Goal: Information Seeking & Learning: Learn about a topic

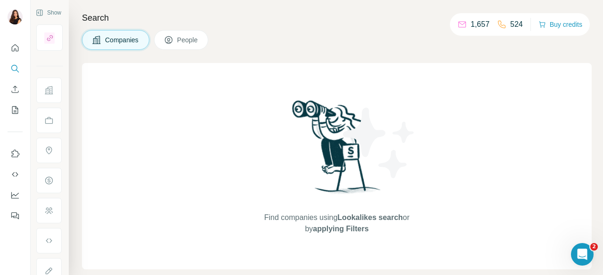
click at [183, 30] on button "People" at bounding box center [181, 40] width 55 height 20
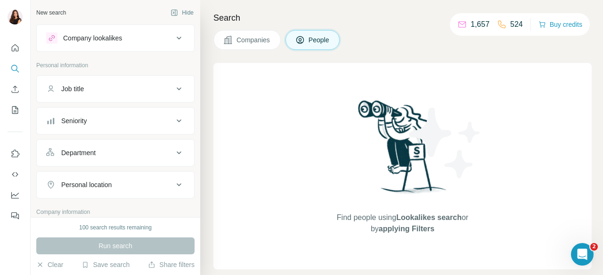
click at [181, 32] on button "Company lookalikes" at bounding box center [115, 38] width 157 height 23
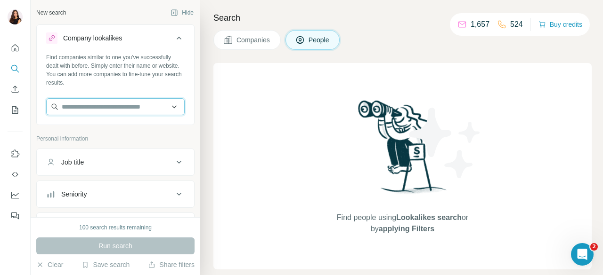
click at [169, 104] on input "text" at bounding box center [115, 106] width 138 height 17
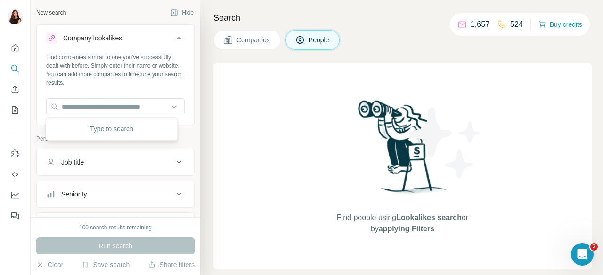
click at [177, 134] on div "Type to search" at bounding box center [111, 129] width 131 height 24
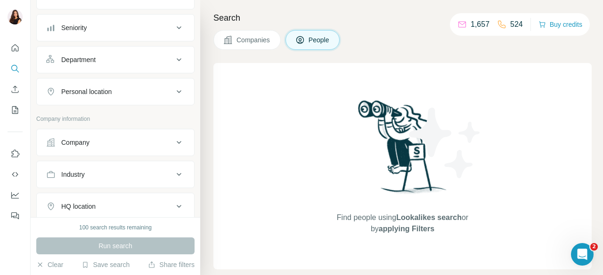
scroll to position [188, 0]
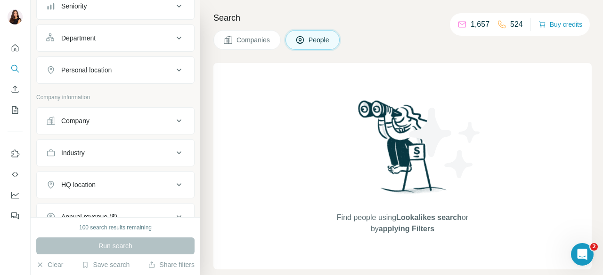
click at [173, 116] on icon at bounding box center [178, 120] width 11 height 11
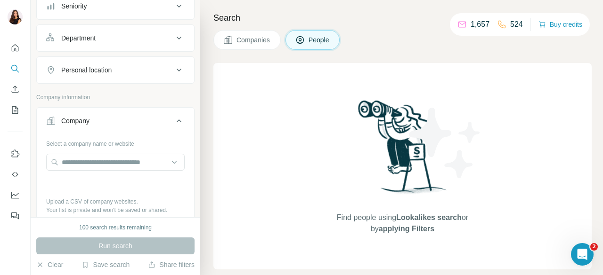
click at [173, 116] on icon at bounding box center [178, 120] width 11 height 11
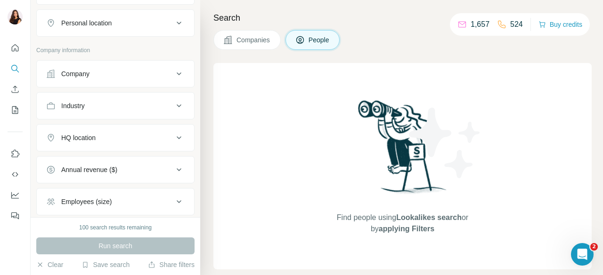
scroll to position [282, 0]
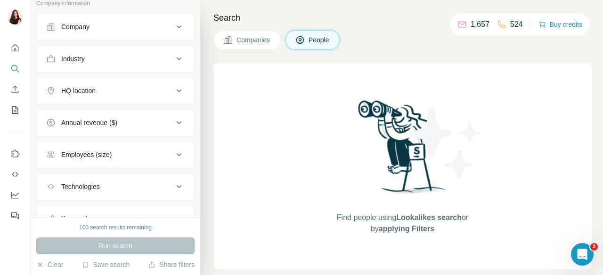
click at [173, 118] on icon at bounding box center [178, 122] width 11 height 11
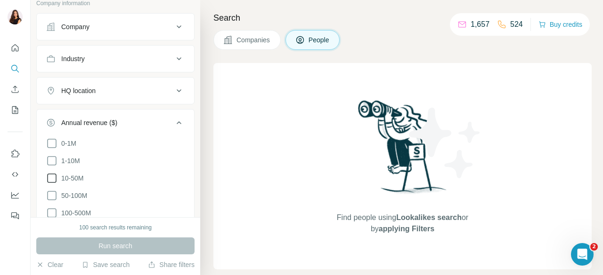
click at [49, 176] on icon at bounding box center [51, 178] width 11 height 11
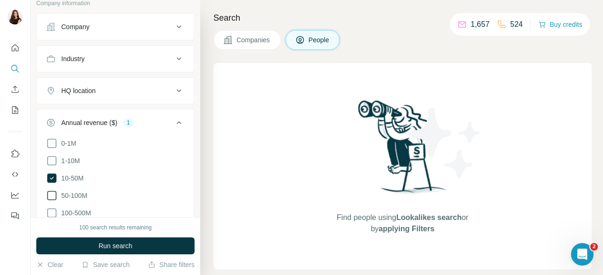
click at [52, 191] on icon at bounding box center [51, 195] width 11 height 11
click at [174, 121] on icon at bounding box center [178, 122] width 11 height 11
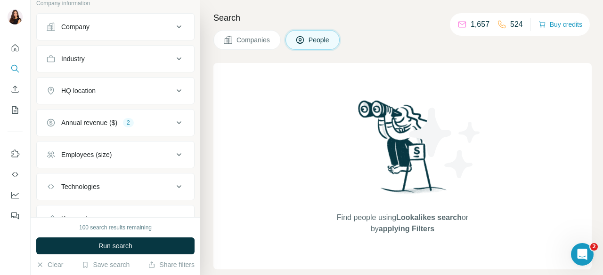
scroll to position [320, 0]
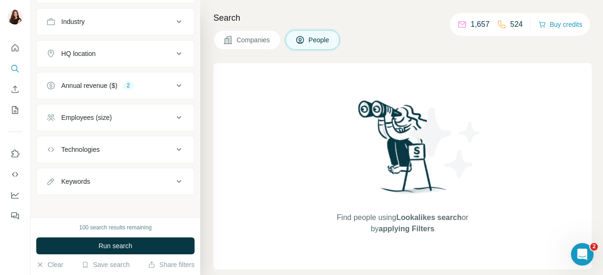
click at [173, 83] on icon at bounding box center [178, 85] width 11 height 11
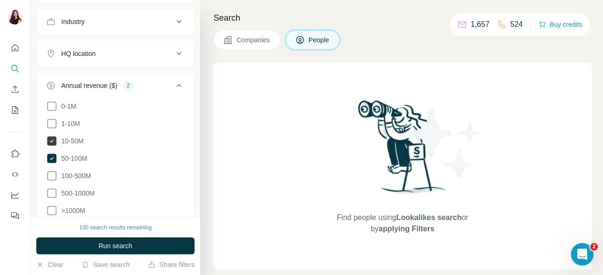
click at [50, 137] on icon at bounding box center [51, 141] width 9 height 9
click at [50, 154] on icon at bounding box center [51, 158] width 9 height 9
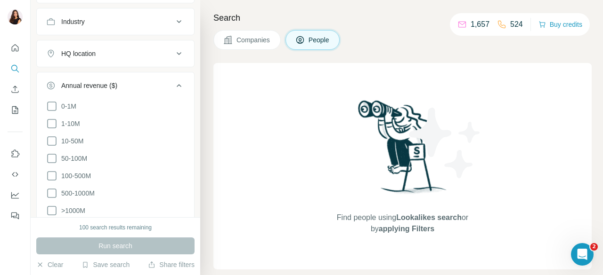
click at [186, 149] on div "Annual revenue ($) 0-1M 1-10M 10-50M 50-100M 100-500M 500-1000M >1000M" at bounding box center [115, 149] width 158 height 155
click at [174, 84] on icon at bounding box center [178, 85] width 11 height 11
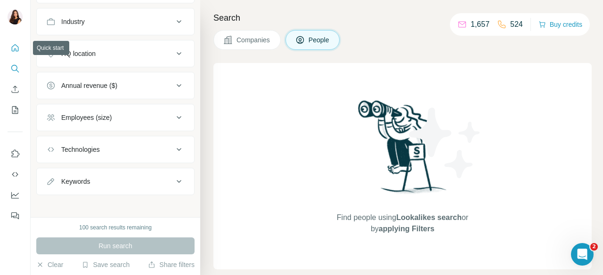
click at [20, 53] on button "Quick start" at bounding box center [15, 48] width 15 height 17
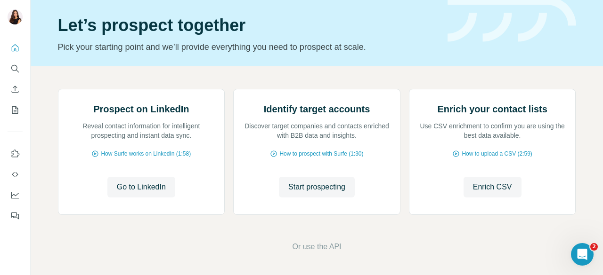
scroll to position [94, 0]
click at [130, 158] on span "How Surfe works on LinkedIn (1:58)" at bounding box center [146, 154] width 90 height 8
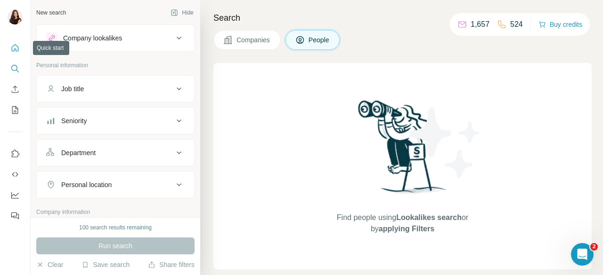
click at [18, 45] on icon "Quick start" at bounding box center [14, 47] width 9 height 9
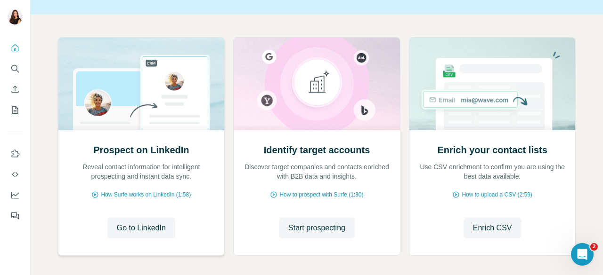
scroll to position [94, 0]
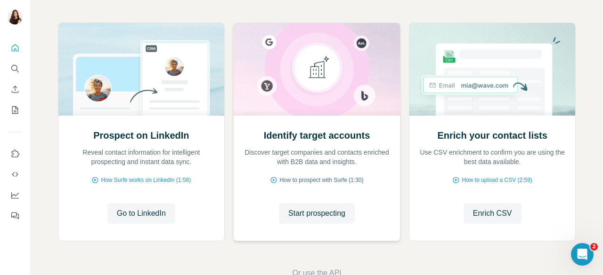
click at [298, 184] on span "How to prospect with Surfe (1:30)" at bounding box center [321, 180] width 84 height 8
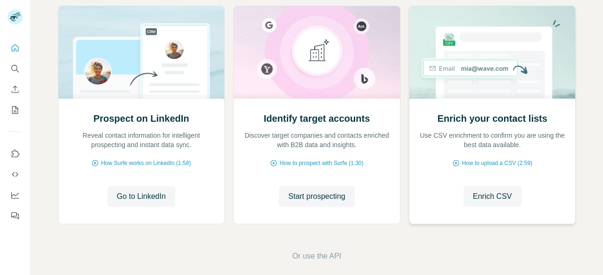
scroll to position [121, 0]
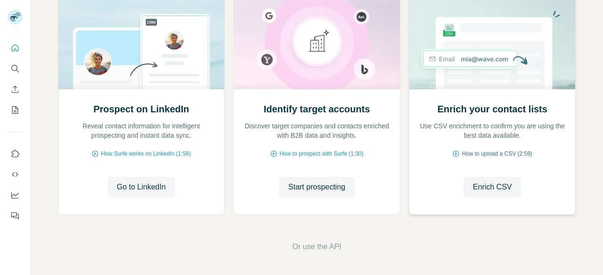
click at [504, 152] on span "How to upload a CSV (2:59)" at bounding box center [496, 154] width 70 height 8
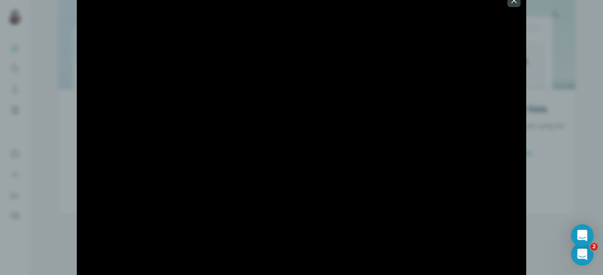
scroll to position [0, 0]
click at [515, 1] on icon "button" at bounding box center [513, 0] width 5 height 5
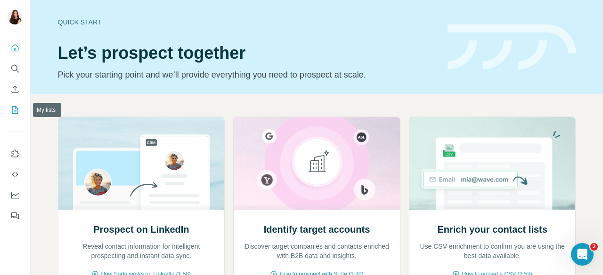
click at [13, 108] on icon "My lists" at bounding box center [14, 109] width 9 height 9
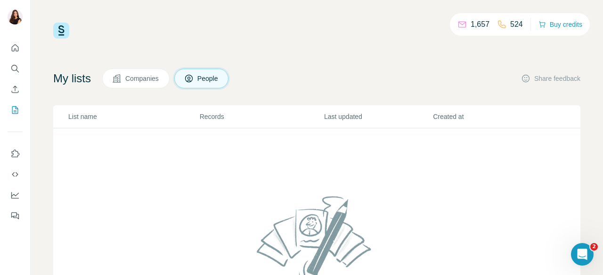
click at [92, 120] on p "List name" at bounding box center [133, 116] width 130 height 9
click at [136, 80] on span "Companies" at bounding box center [142, 78] width 34 height 9
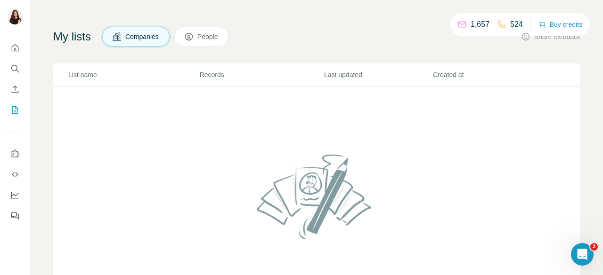
scroll to position [106, 0]
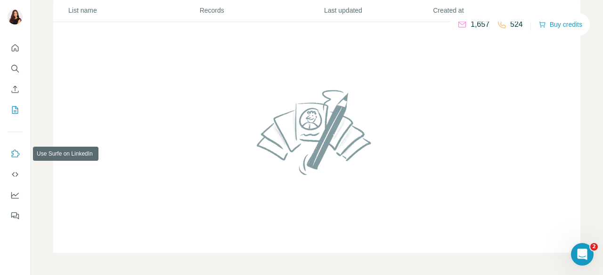
click at [20, 152] on button "Use Surfe on LinkedIn" at bounding box center [15, 153] width 15 height 17
click at [14, 193] on icon "Dashboard" at bounding box center [14, 195] width 9 height 9
